Goal: Task Accomplishment & Management: Complete application form

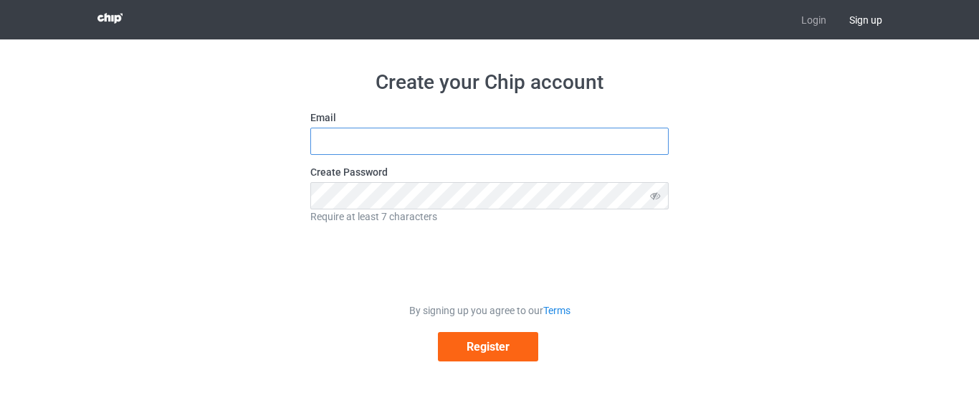
type input "[EMAIL_ADDRESS][DOMAIN_NAME]"
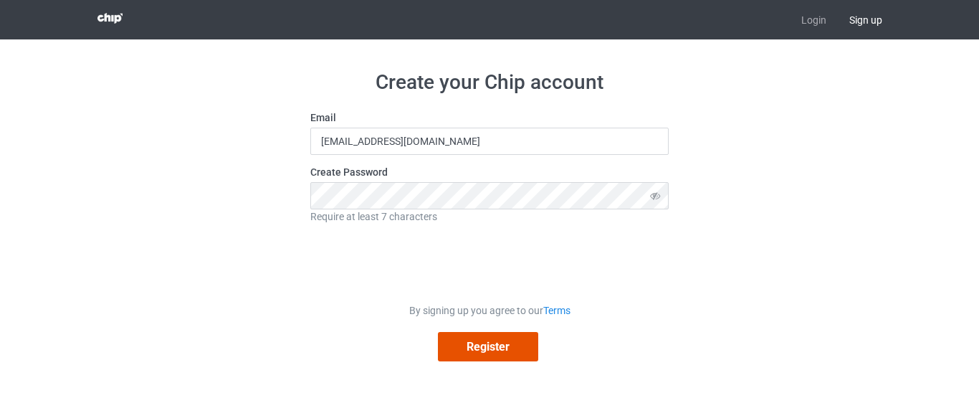
click at [512, 345] on button "Register" at bounding box center [488, 346] width 100 height 29
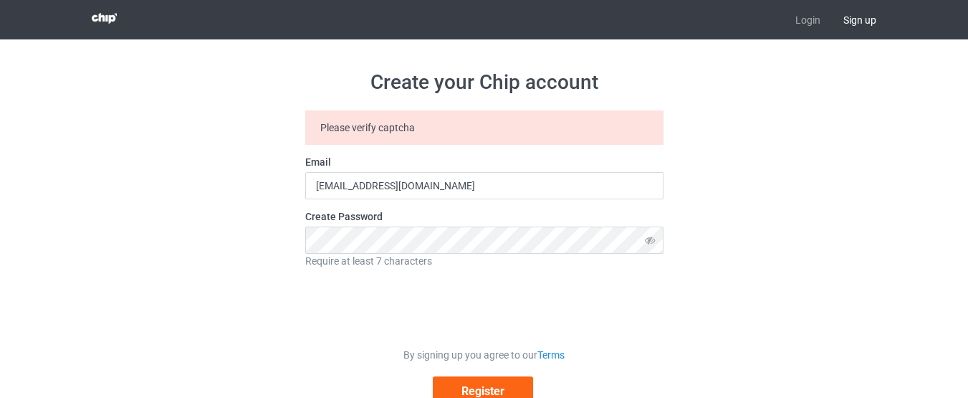
click at [850, 24] on span "Sign up" at bounding box center [860, 19] width 56 height 39
click at [864, 17] on span "Sign up" at bounding box center [860, 19] width 56 height 39
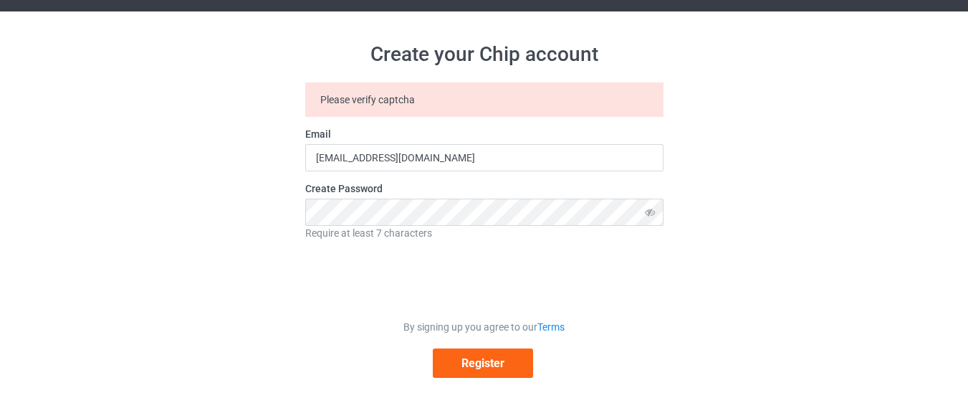
scroll to position [39, 0]
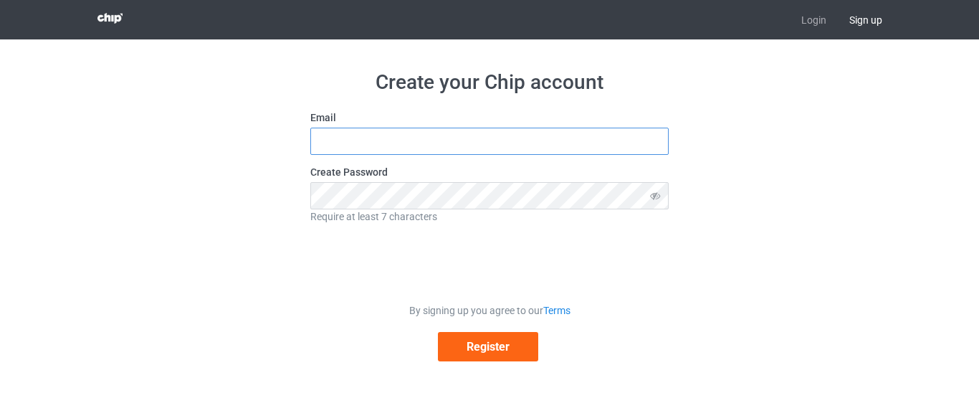
type input "[EMAIL_ADDRESS][DOMAIN_NAME]"
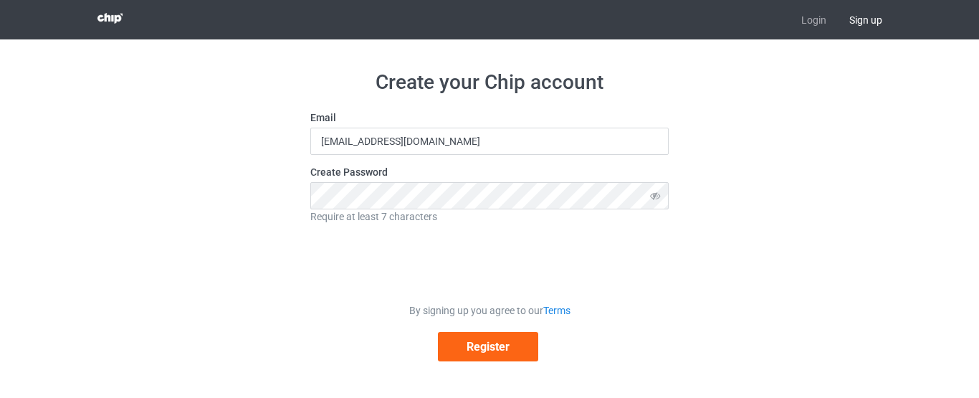
click at [863, 27] on span "Sign up" at bounding box center [866, 19] width 56 height 39
click at [809, 28] on link "Login" at bounding box center [814, 19] width 48 height 39
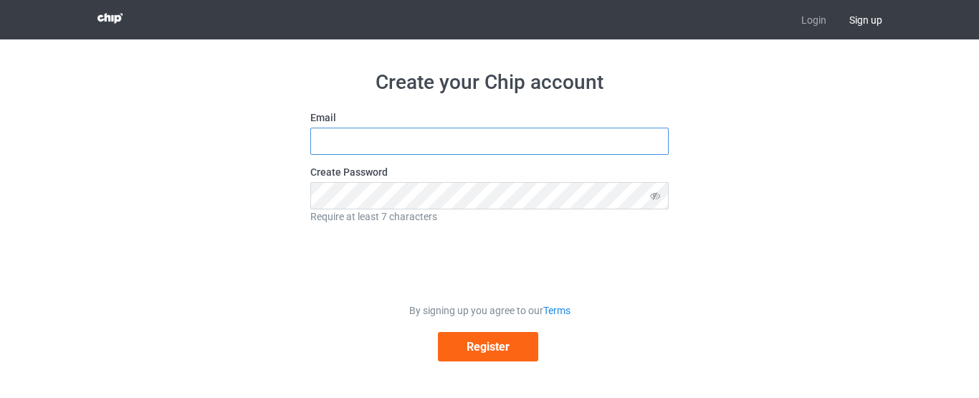
type input "[EMAIL_ADDRESS][DOMAIN_NAME]"
click at [450, 140] on input "[EMAIL_ADDRESS][DOMAIN_NAME]" at bounding box center [489, 141] width 358 height 27
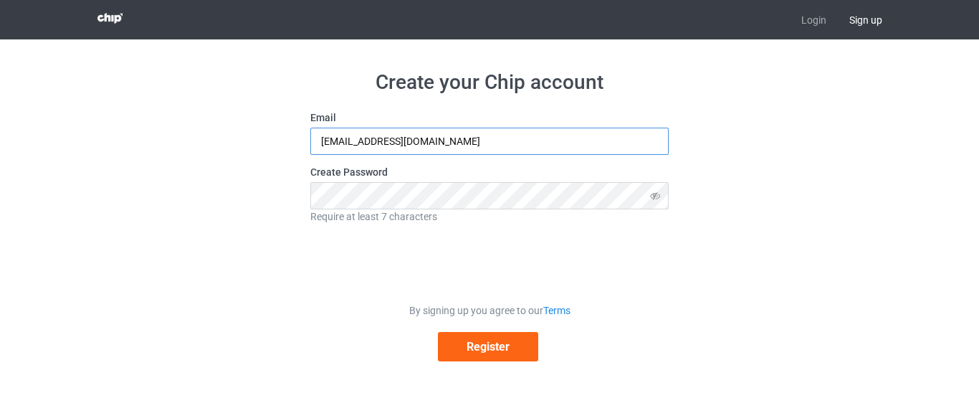
click at [450, 140] on input "[EMAIL_ADDRESS][DOMAIN_NAME]" at bounding box center [489, 141] width 358 height 27
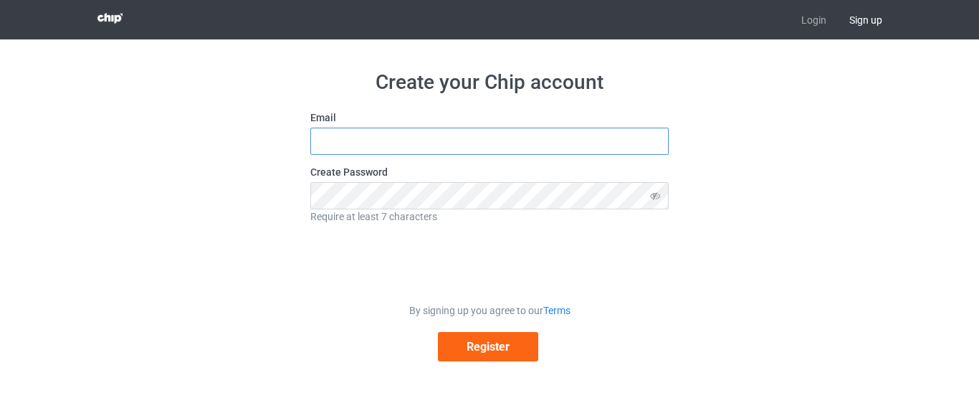
click at [533, 155] on input "text" at bounding box center [489, 141] width 358 height 27
click at [514, 142] on input "text" at bounding box center [489, 141] width 358 height 27
click at [514, 142] on input "n" at bounding box center [489, 141] width 358 height 27
type input "najhafida86@gmail.com"
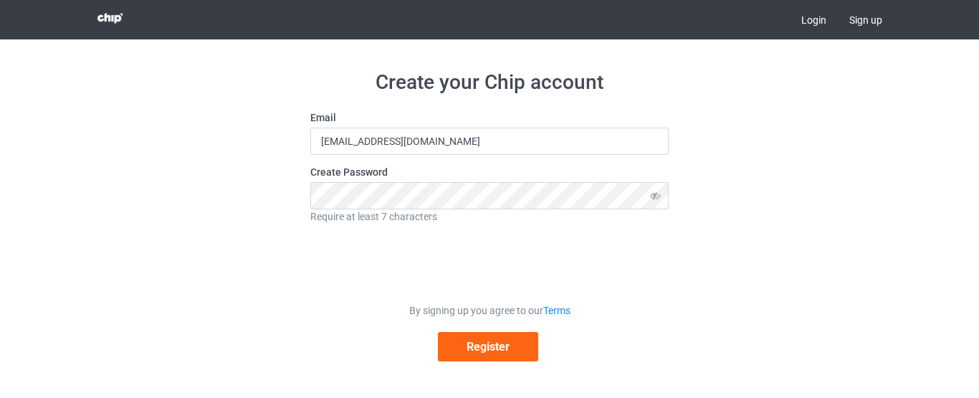
click at [815, 22] on link "Login" at bounding box center [814, 19] width 48 height 39
